Goal: Information Seeking & Learning: Learn about a topic

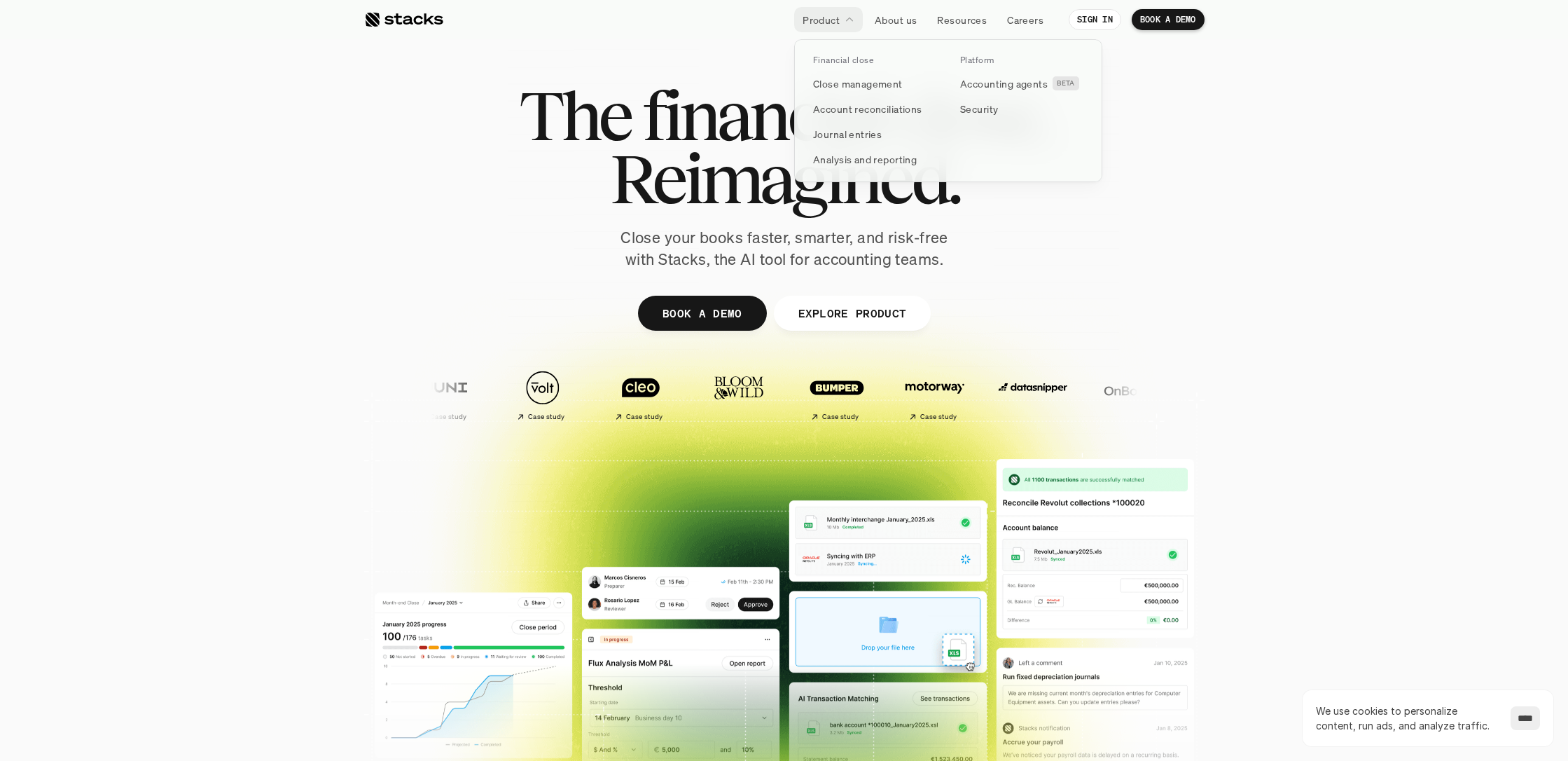
click at [823, 18] on p "Product" at bounding box center [822, 20] width 37 height 14
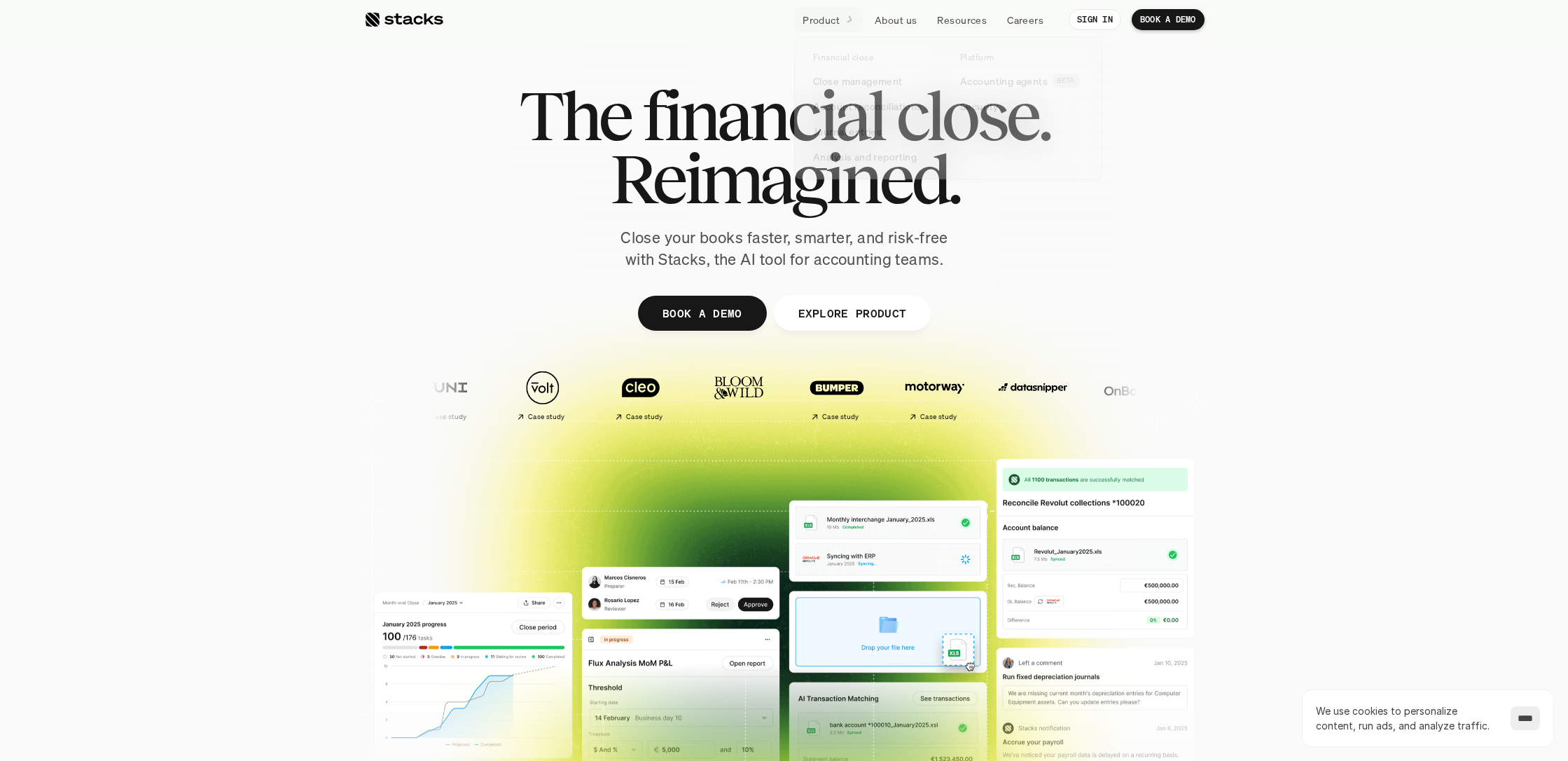
click at [123, 401] on div at bounding box center [784, 434] width 1568 height 449
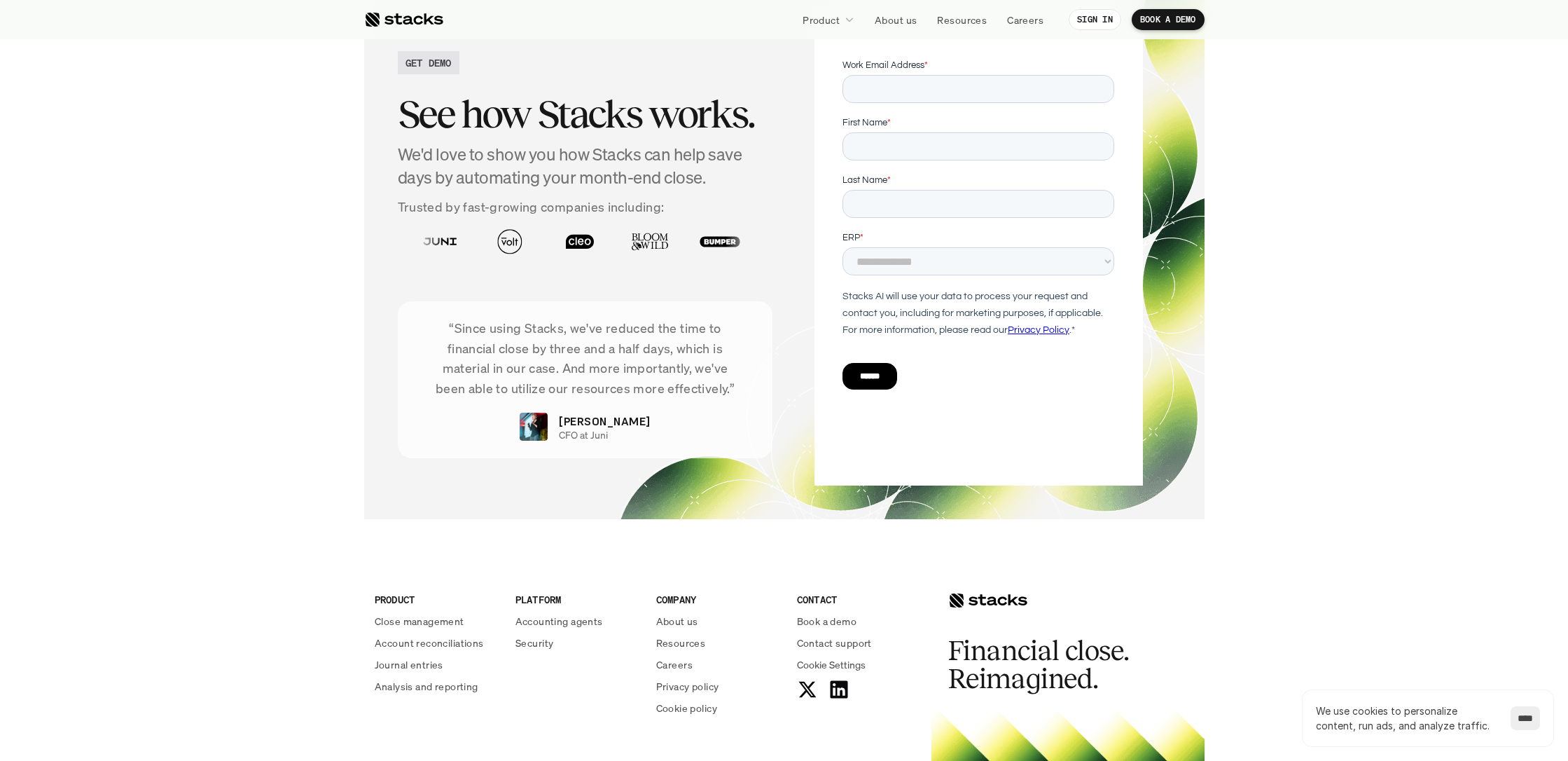
scroll to position [4421, 0]
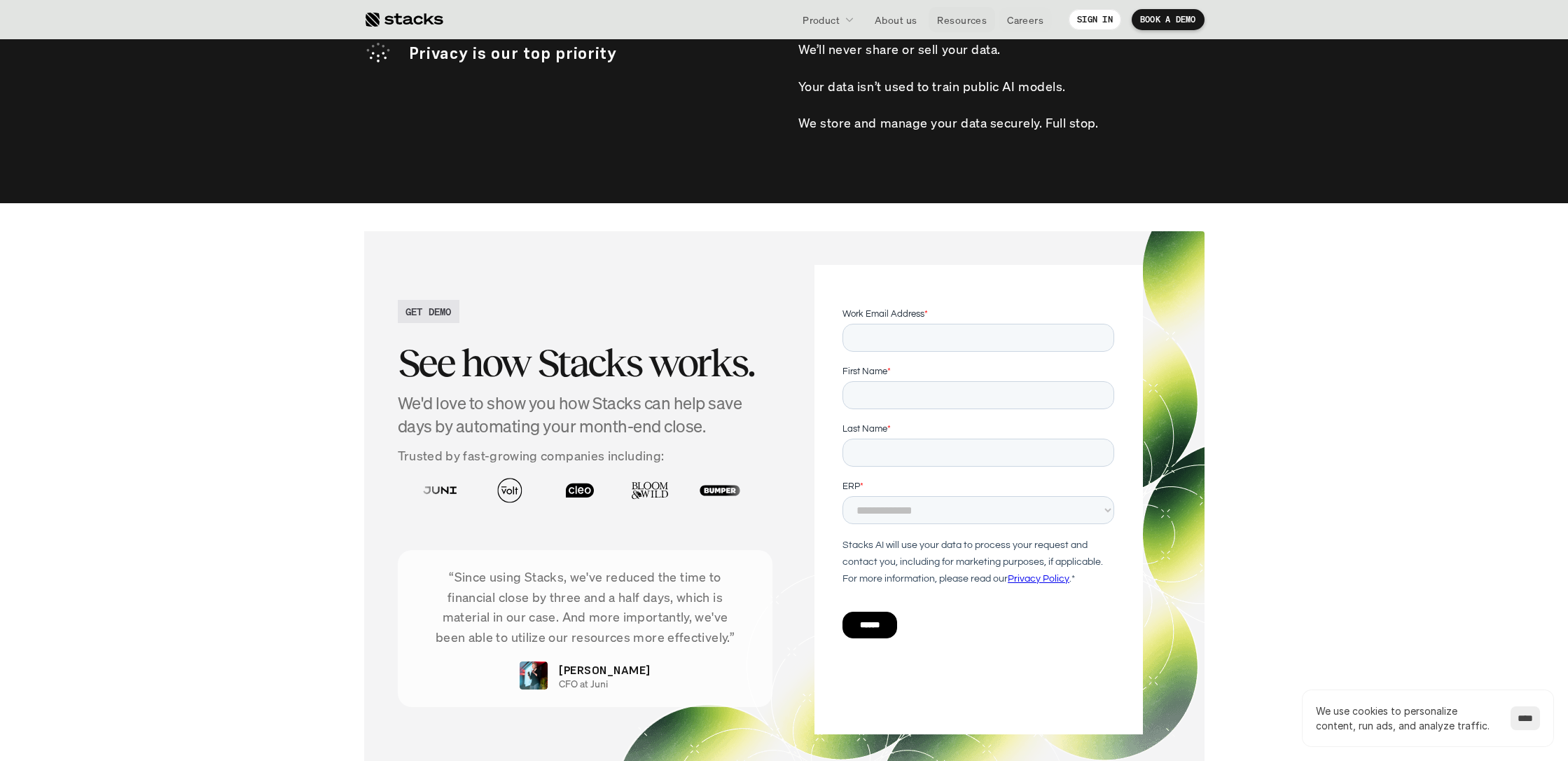
click at [961, 20] on p "Resources" at bounding box center [962, 20] width 49 height 14
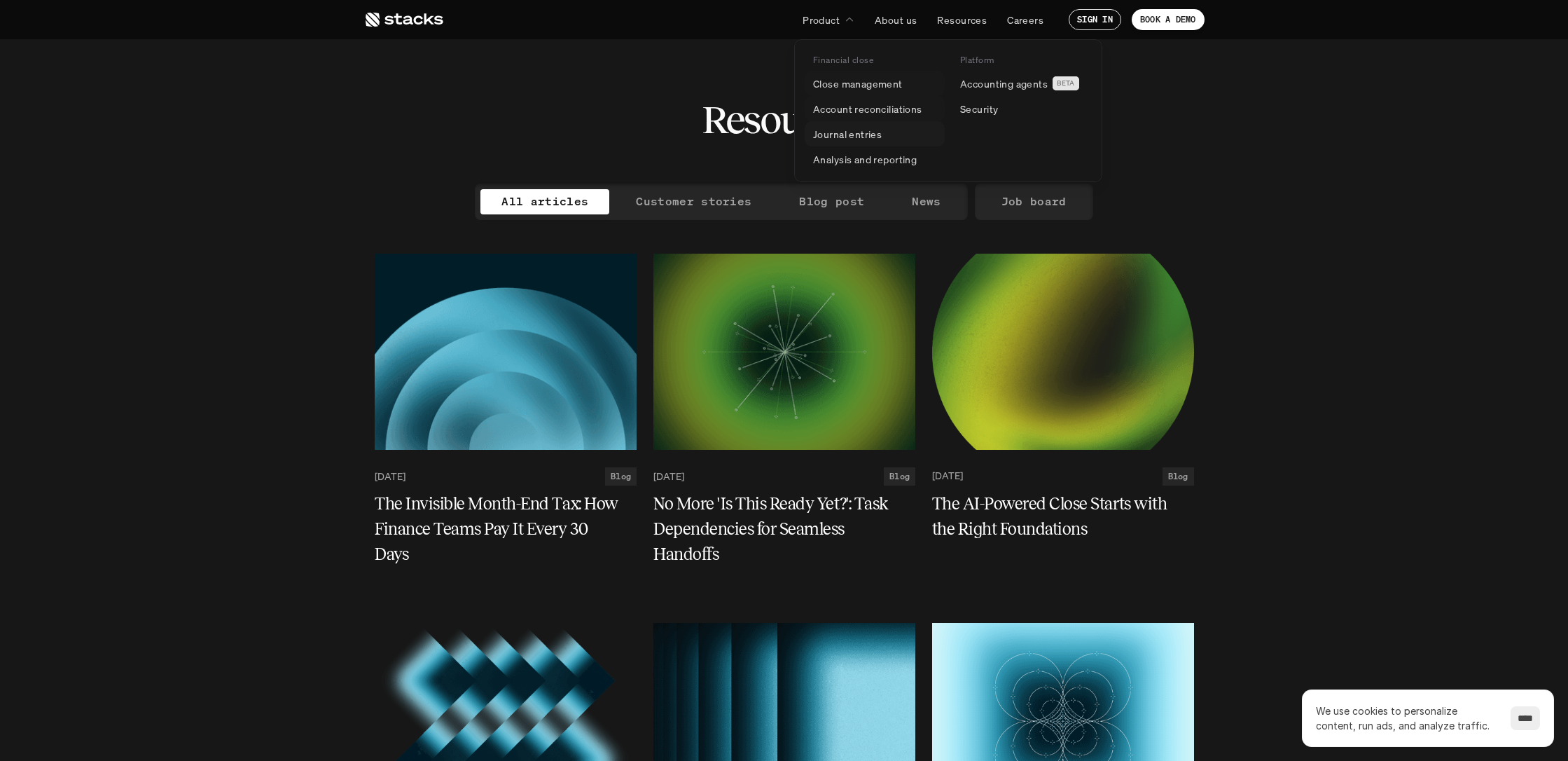
click at [845, 129] on p "Journal entries" at bounding box center [847, 134] width 69 height 14
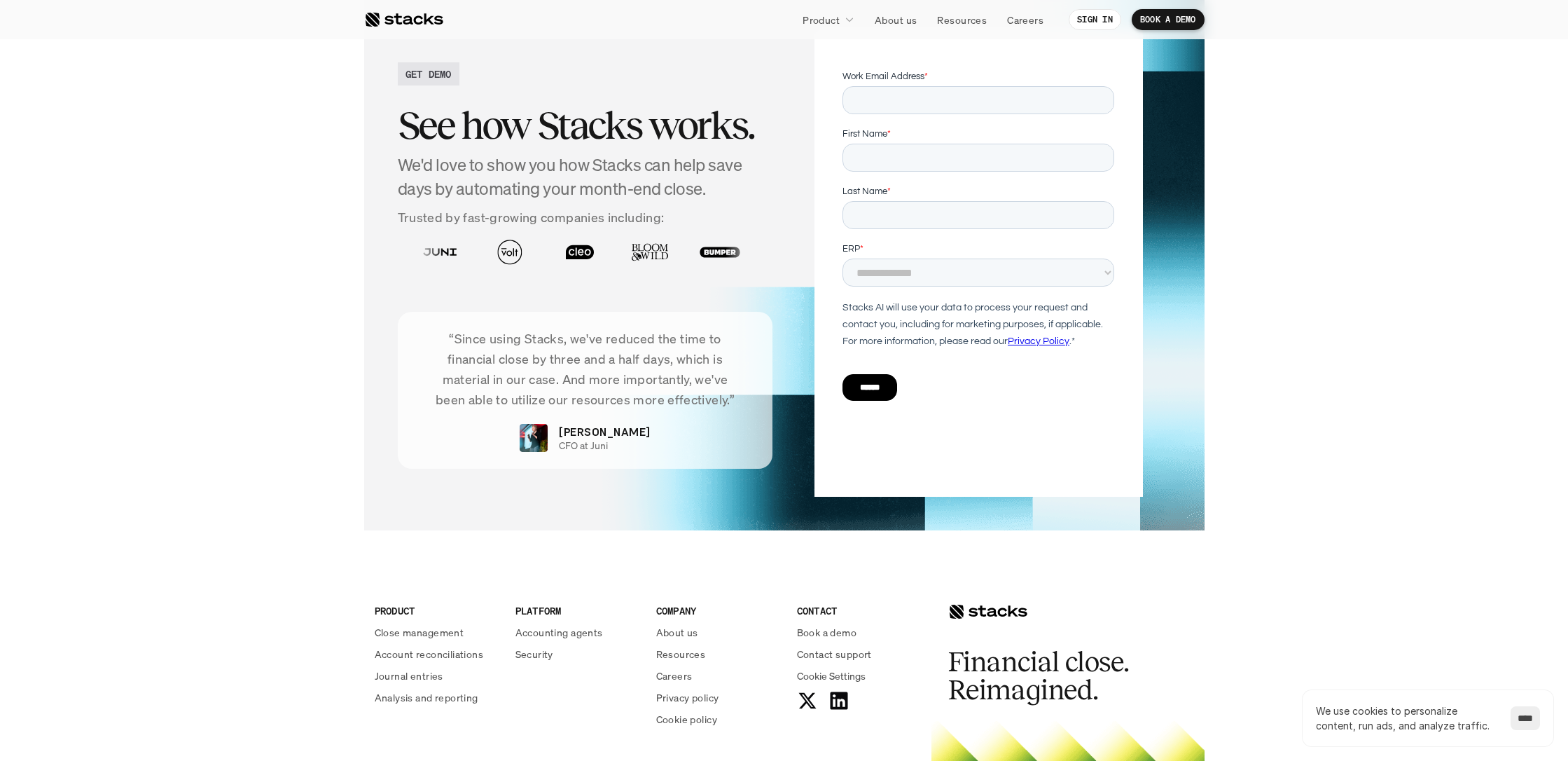
scroll to position [2744, 0]
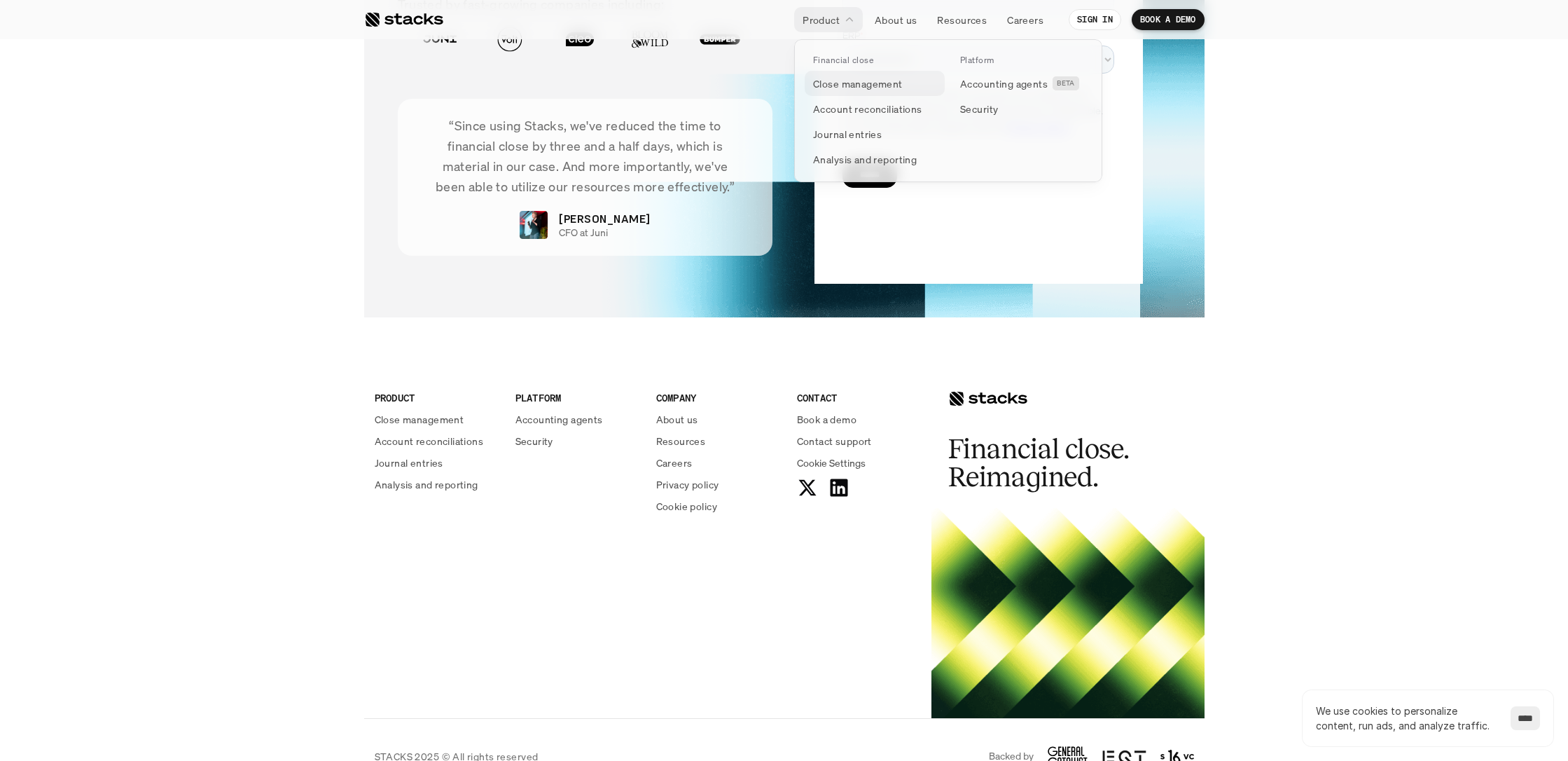
click at [841, 86] on p "Close management" at bounding box center [858, 83] width 89 height 14
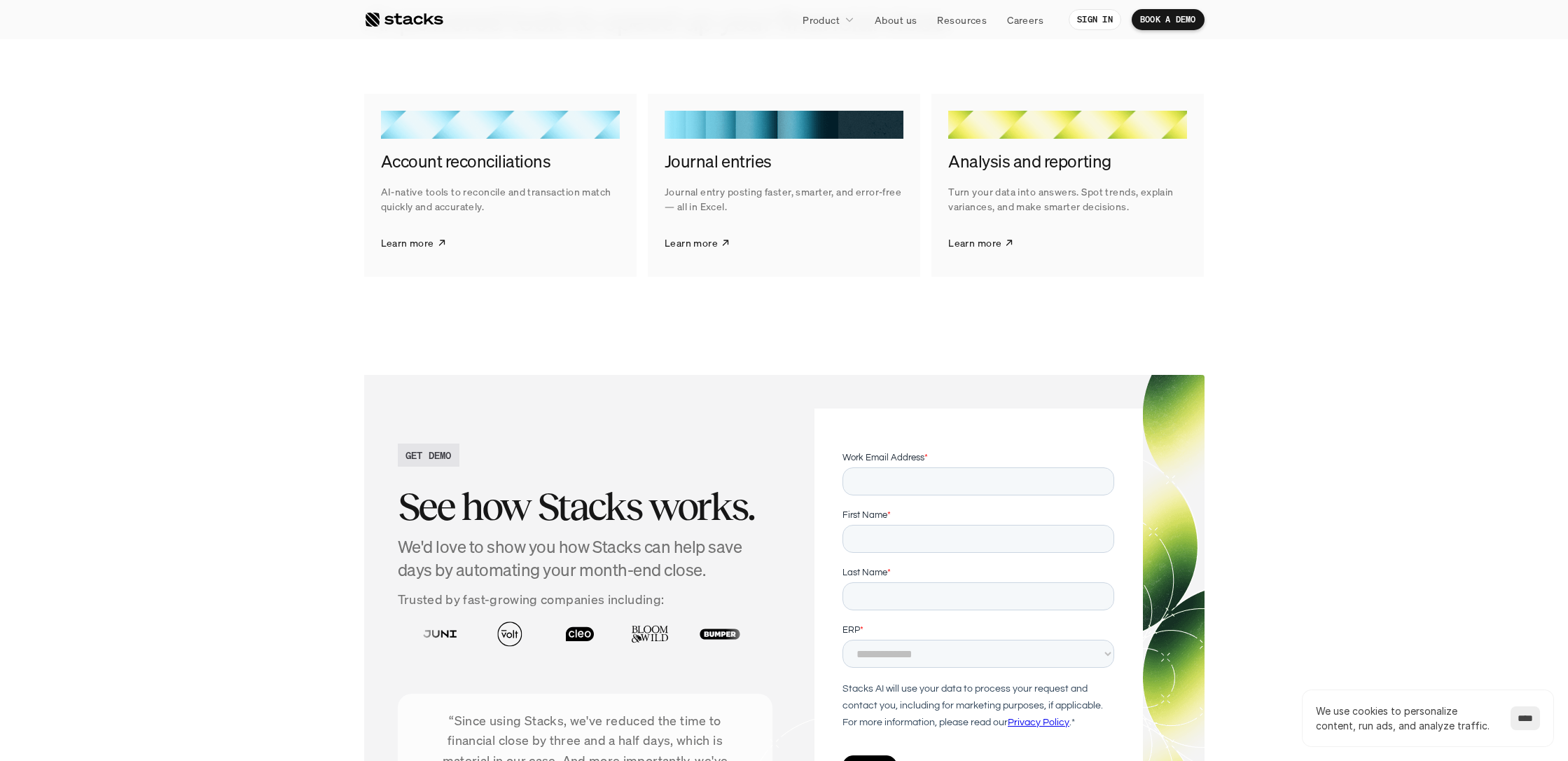
scroll to position [2904, 0]
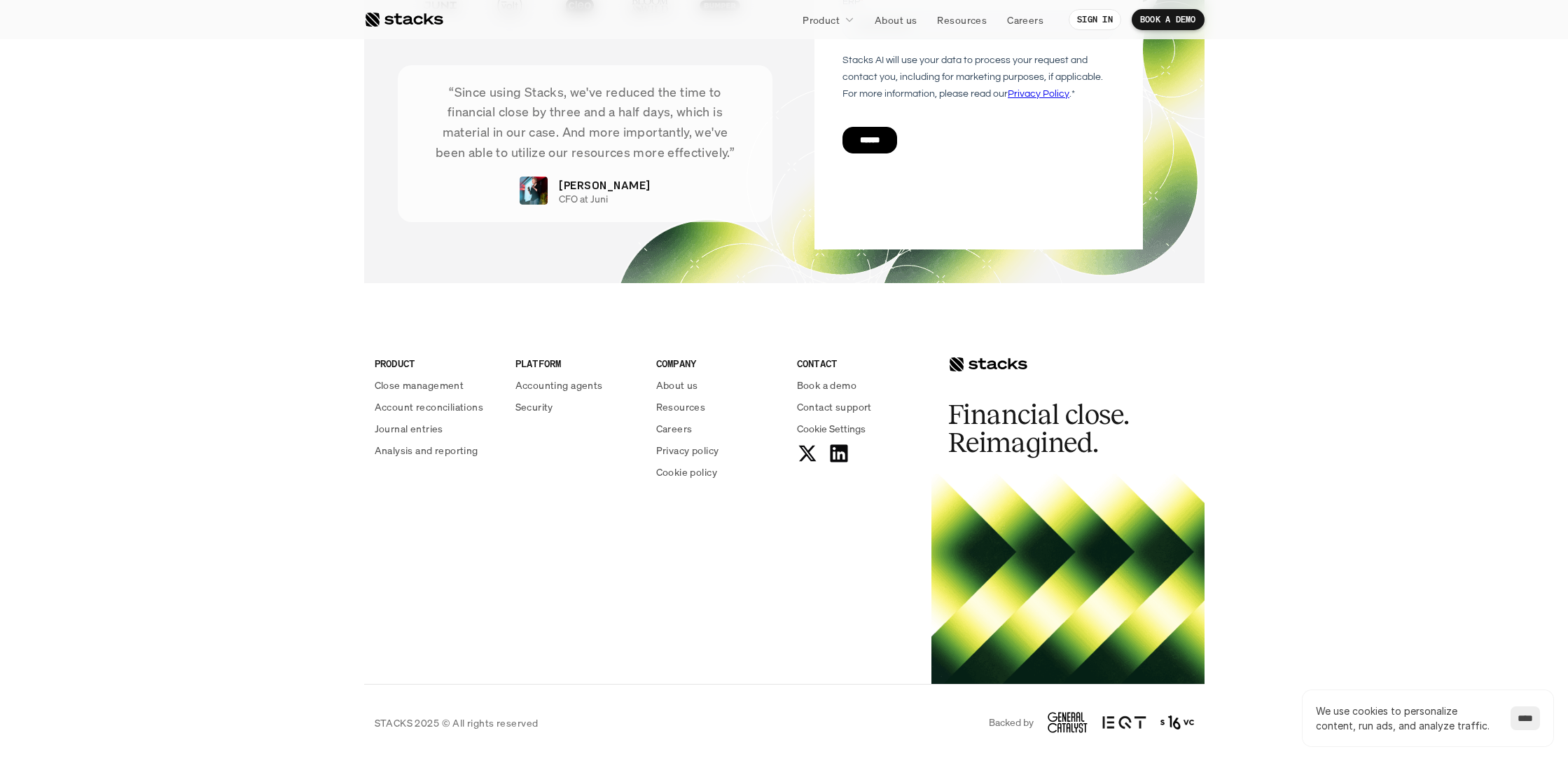
click at [307, 385] on footer "PRODUCT Close management Account reconciliations Journal entries Analysis and r…" at bounding box center [784, 536] width 1568 height 450
